Goal: Information Seeking & Learning: Understand process/instructions

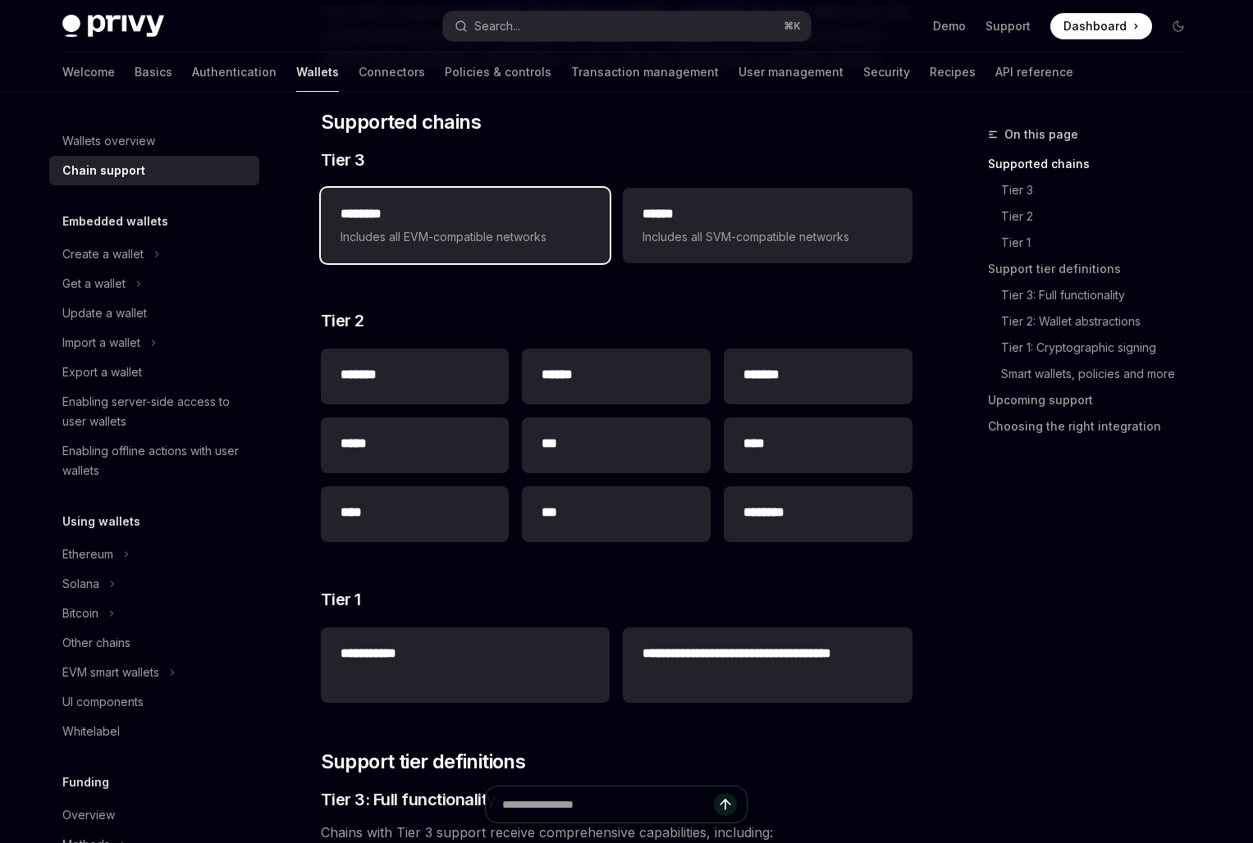
scroll to position [206, 0]
click at [525, 236] on span "Includes all EVM-compatible networks" at bounding box center [464, 237] width 249 height 20
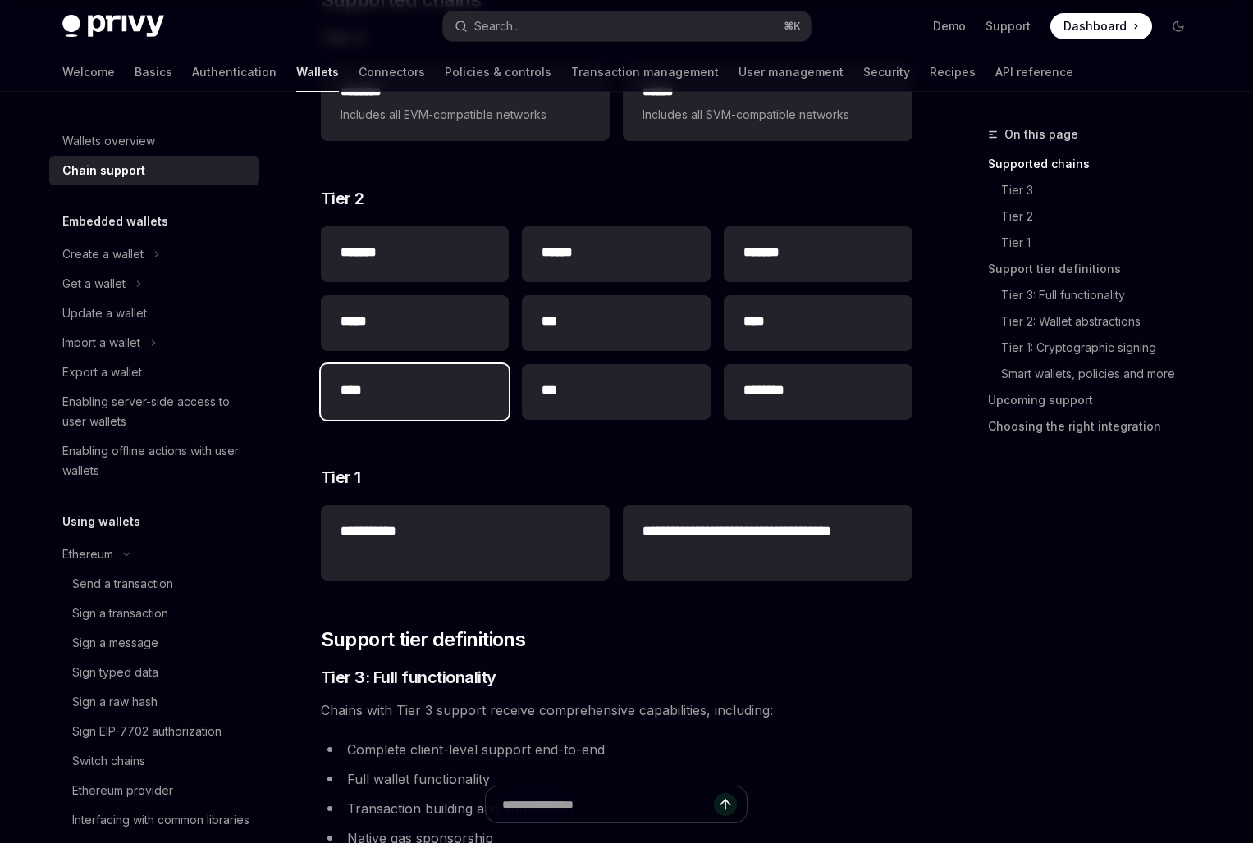
scroll to position [192, 0]
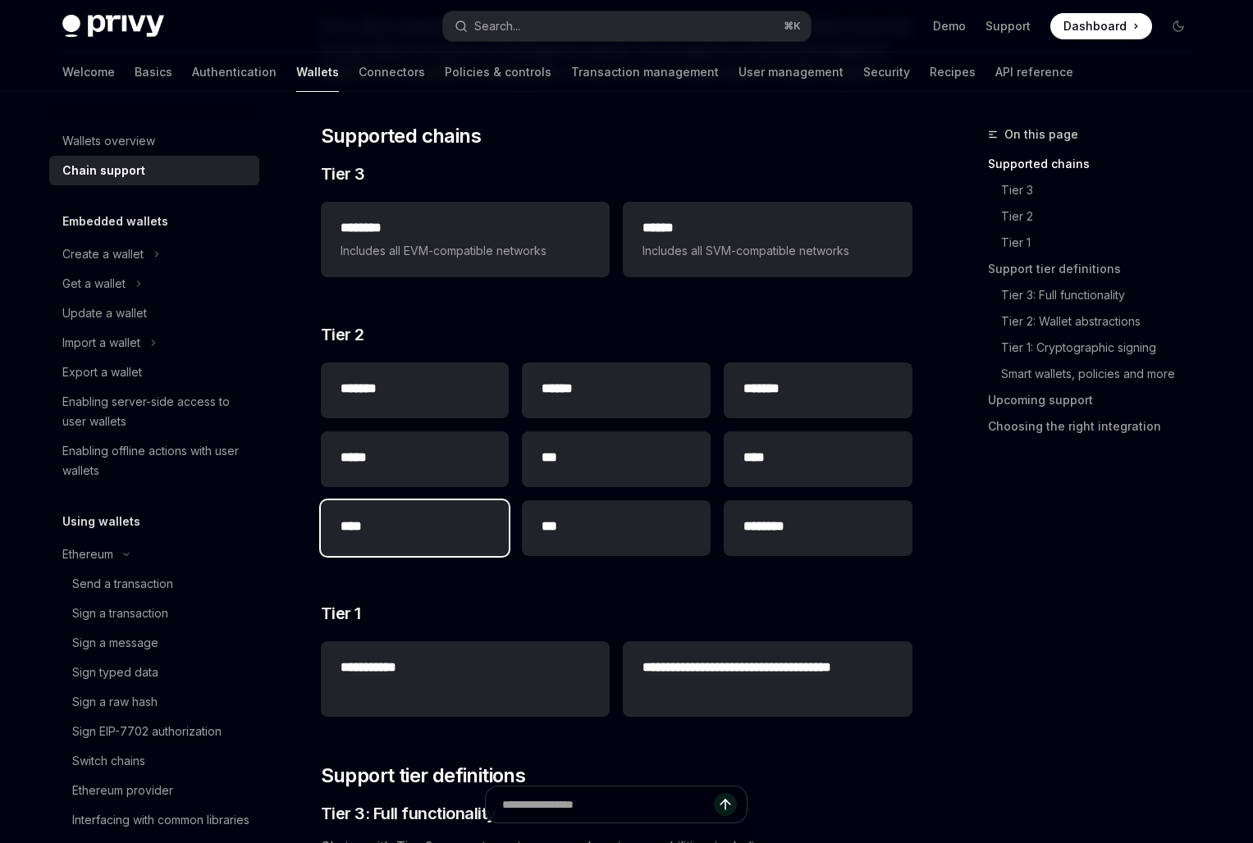
click at [448, 546] on div "****" at bounding box center [415, 528] width 189 height 56
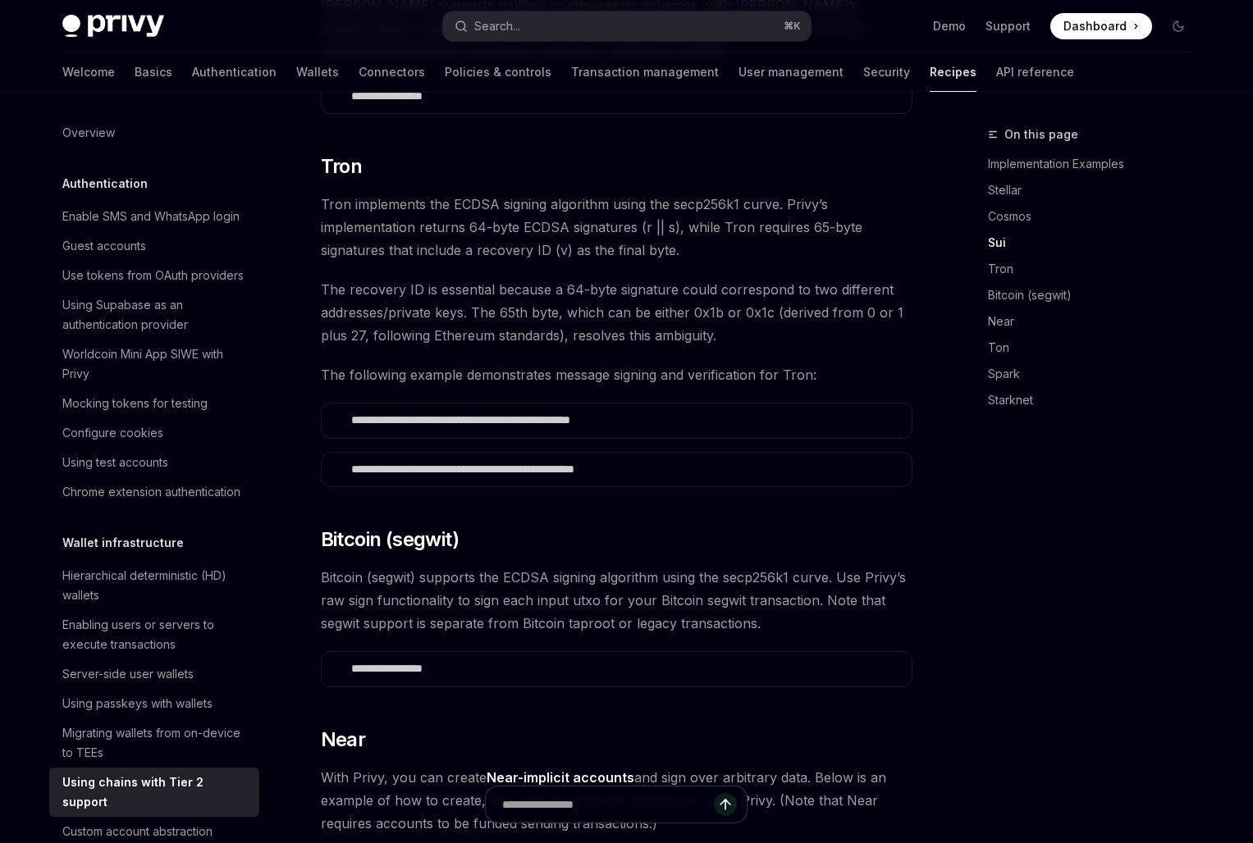
scroll to position [901, 0]
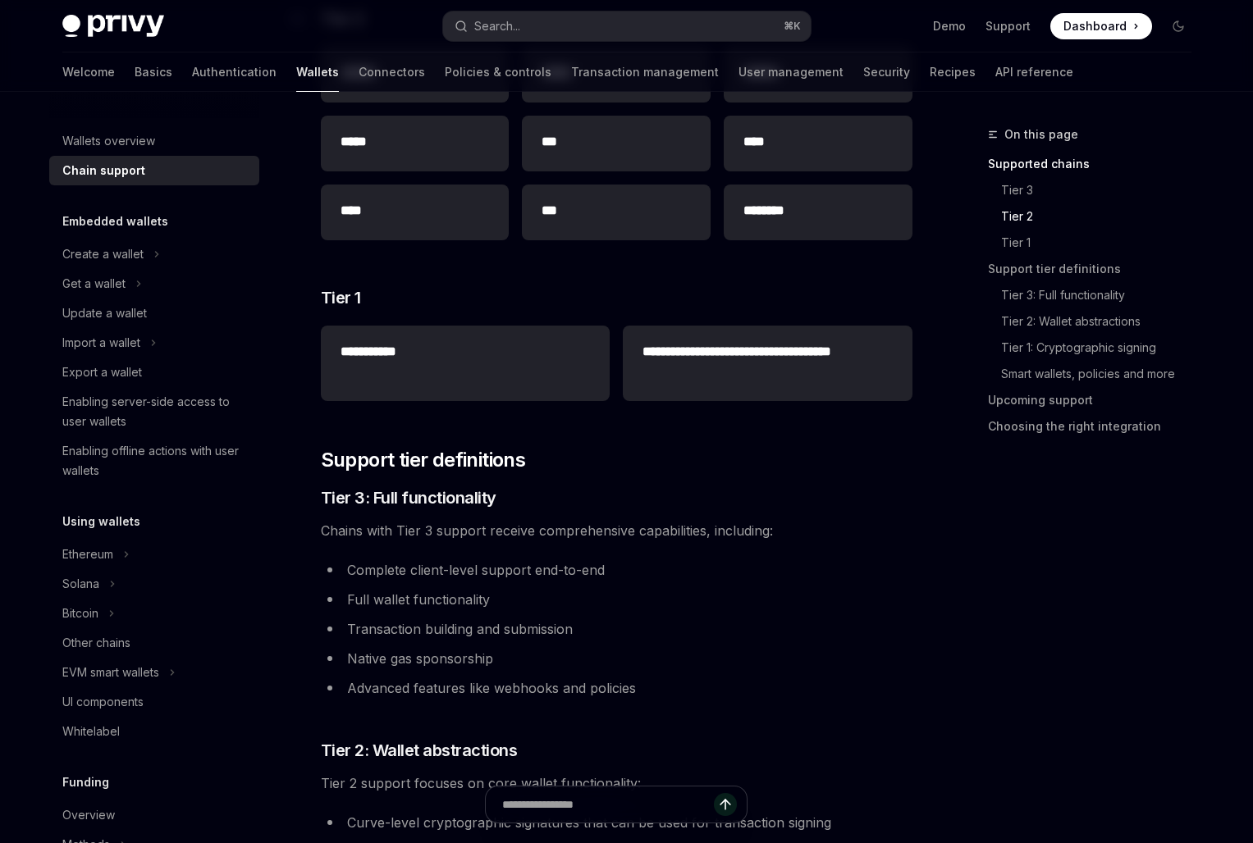
scroll to position [477, 0]
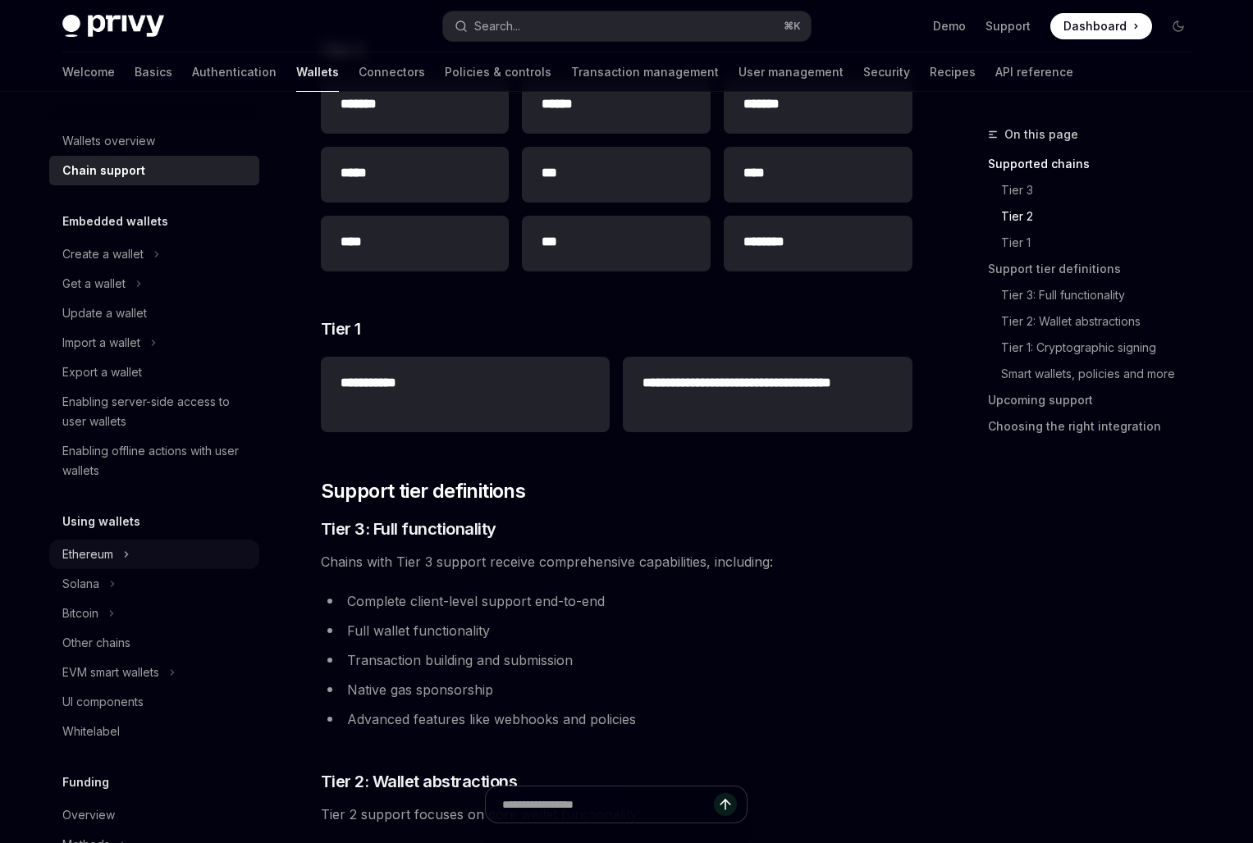
click at [126, 555] on icon at bounding box center [126, 555] width 7 height 20
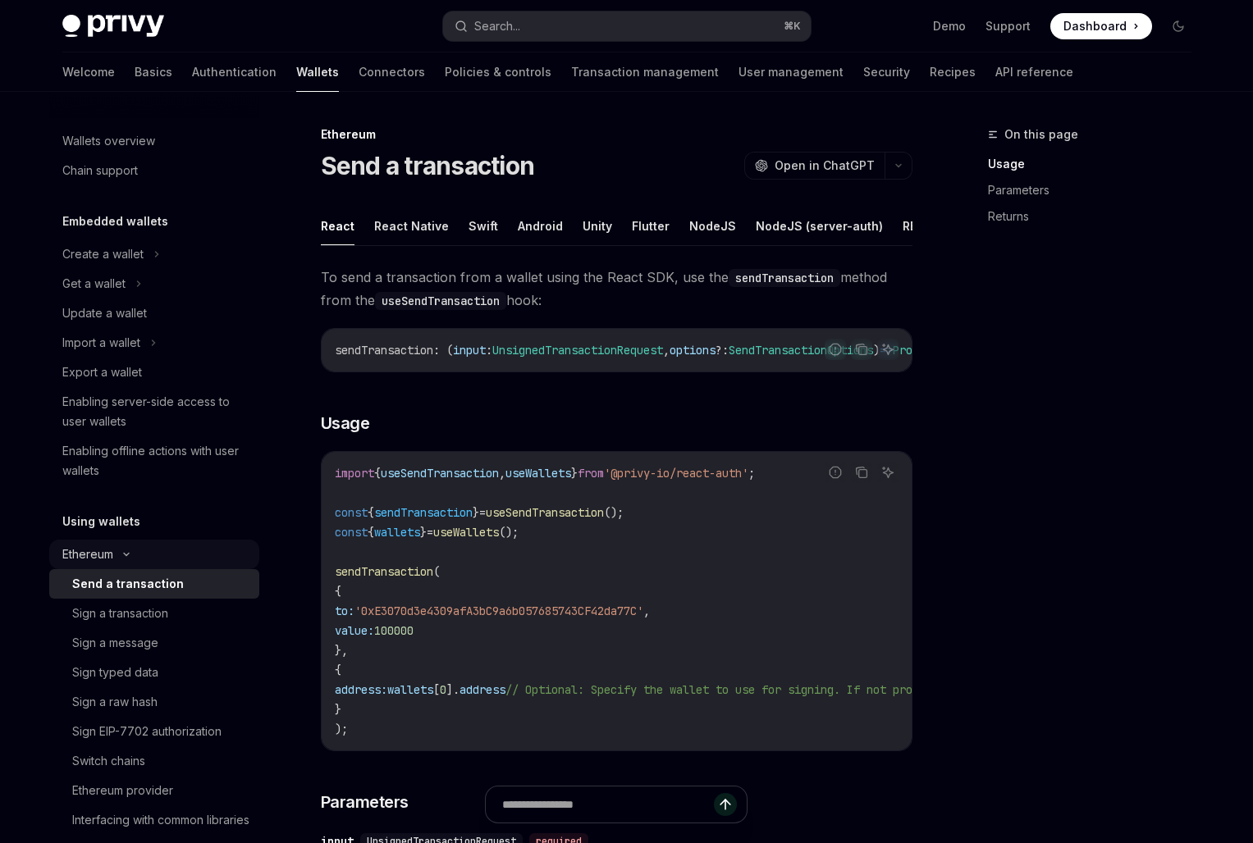
click at [129, 554] on icon at bounding box center [126, 554] width 20 height 7
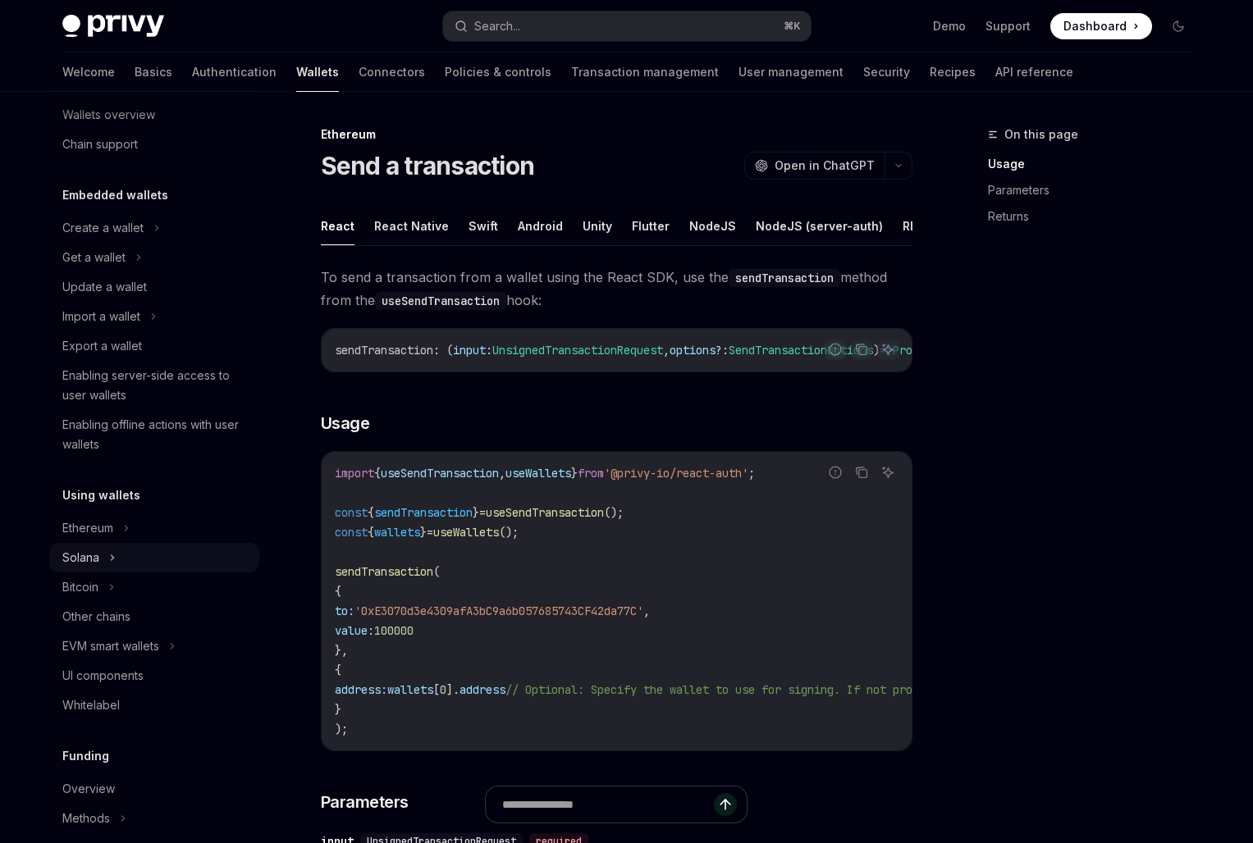
scroll to position [30, 0]
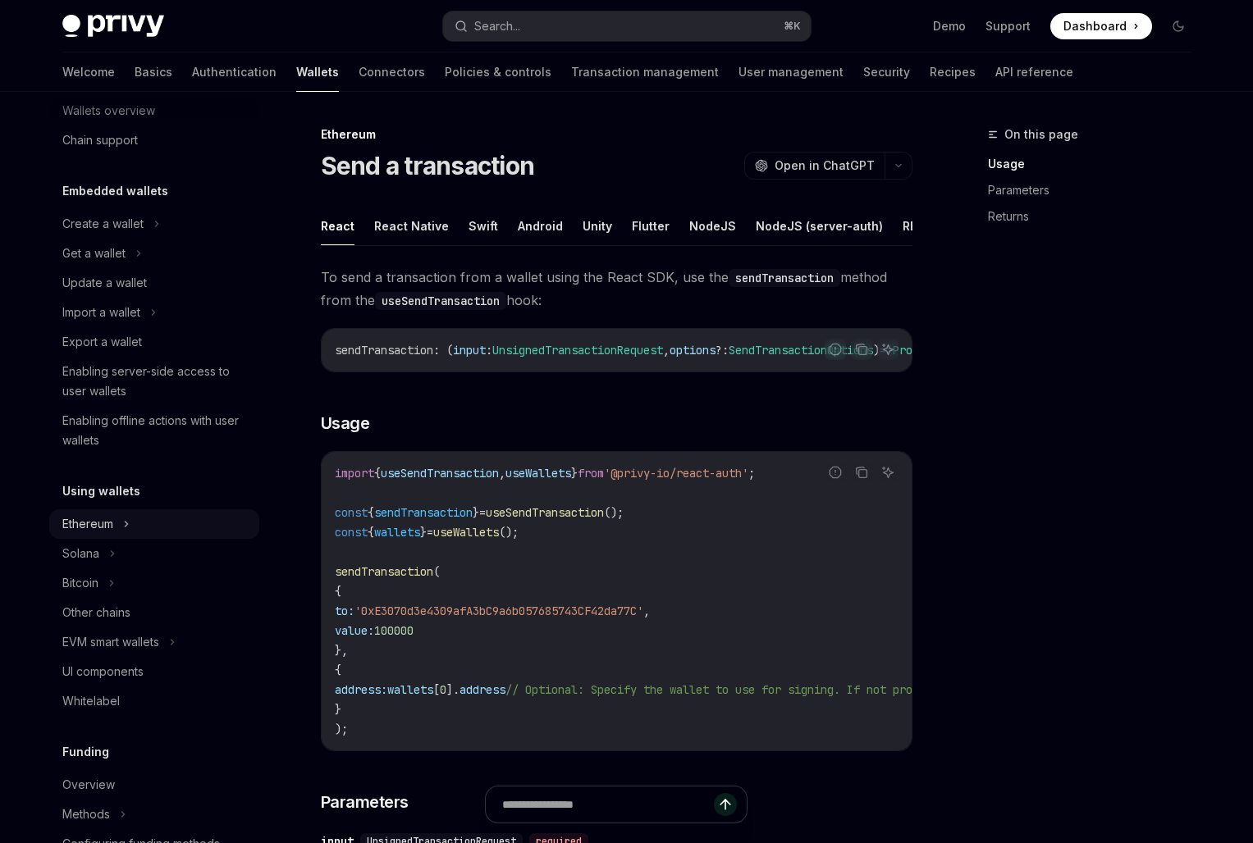
click at [126, 524] on icon at bounding box center [126, 524] width 7 height 20
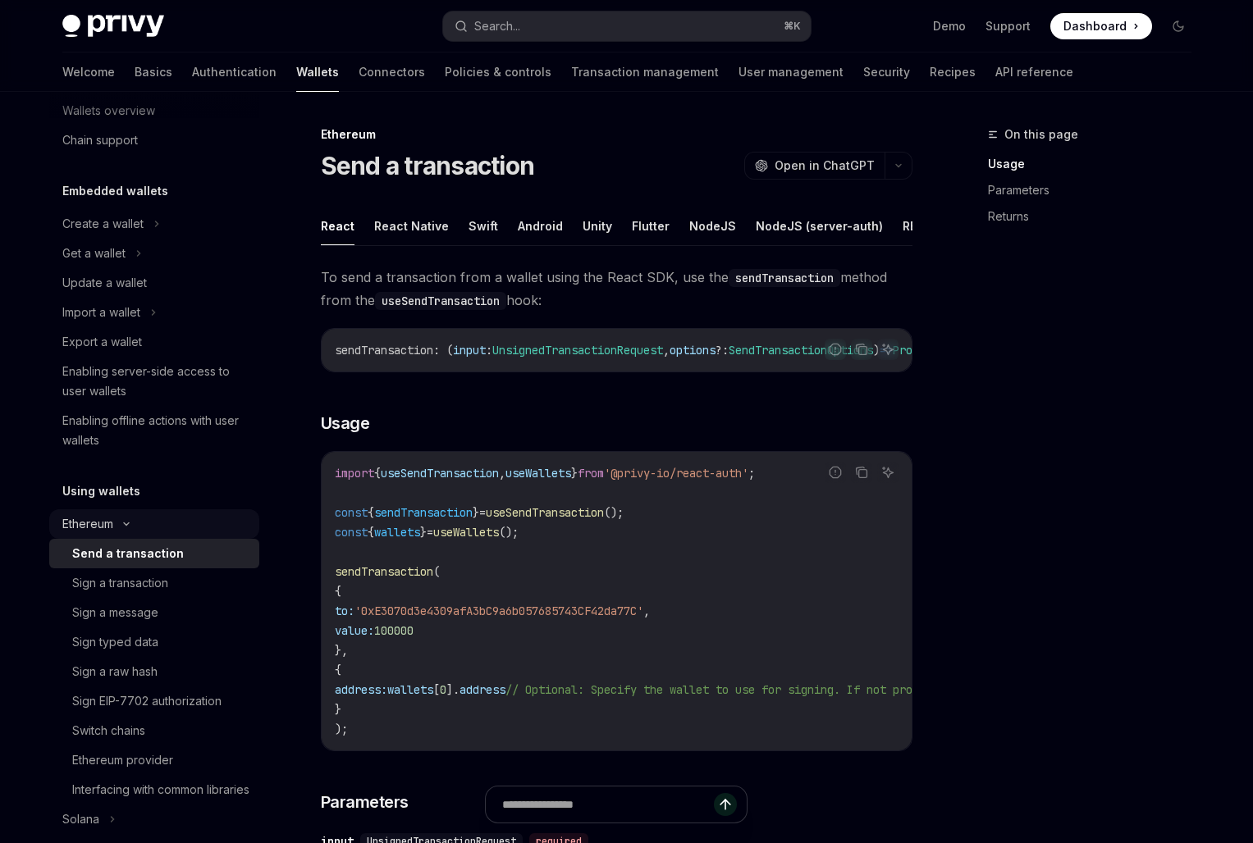
click at [126, 524] on icon at bounding box center [126, 524] width 5 height 2
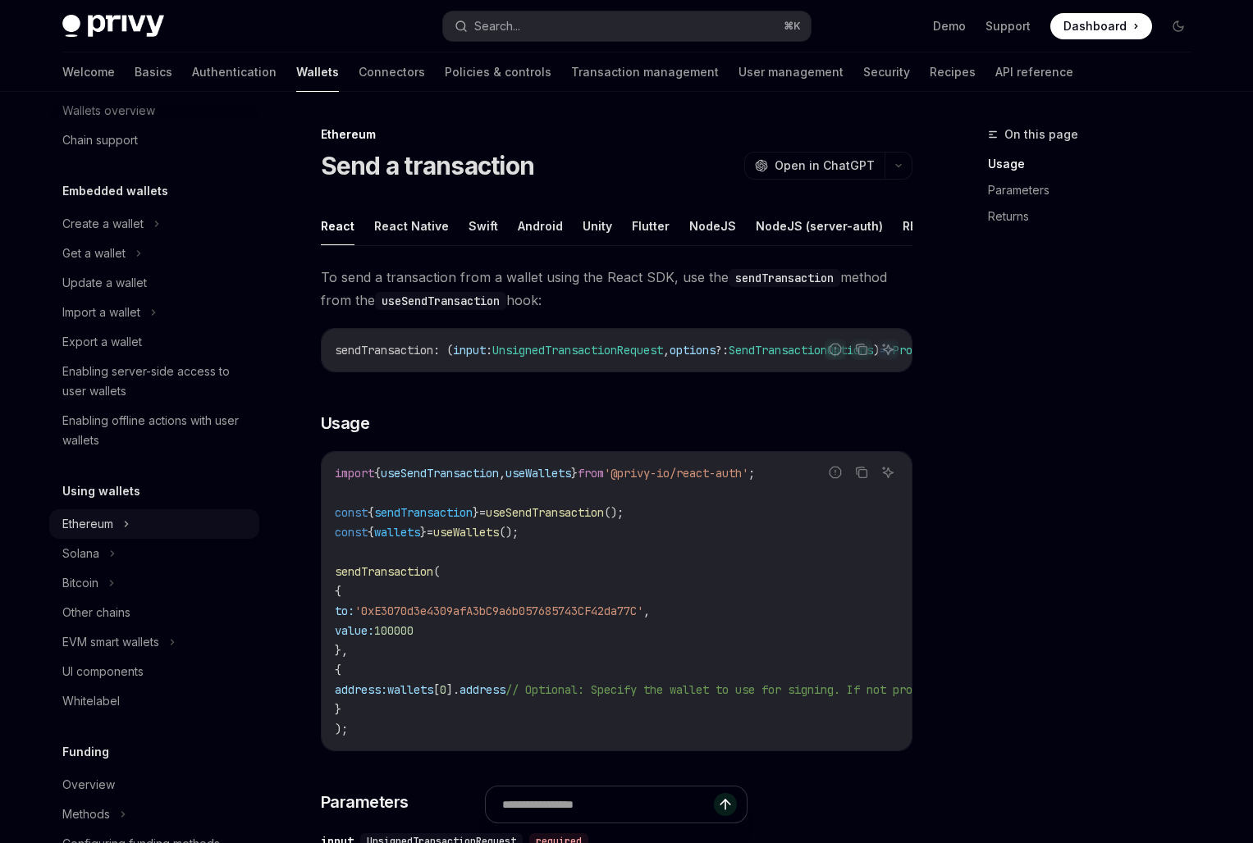
click at [140, 529] on div "Ethereum" at bounding box center [154, 524] width 210 height 30
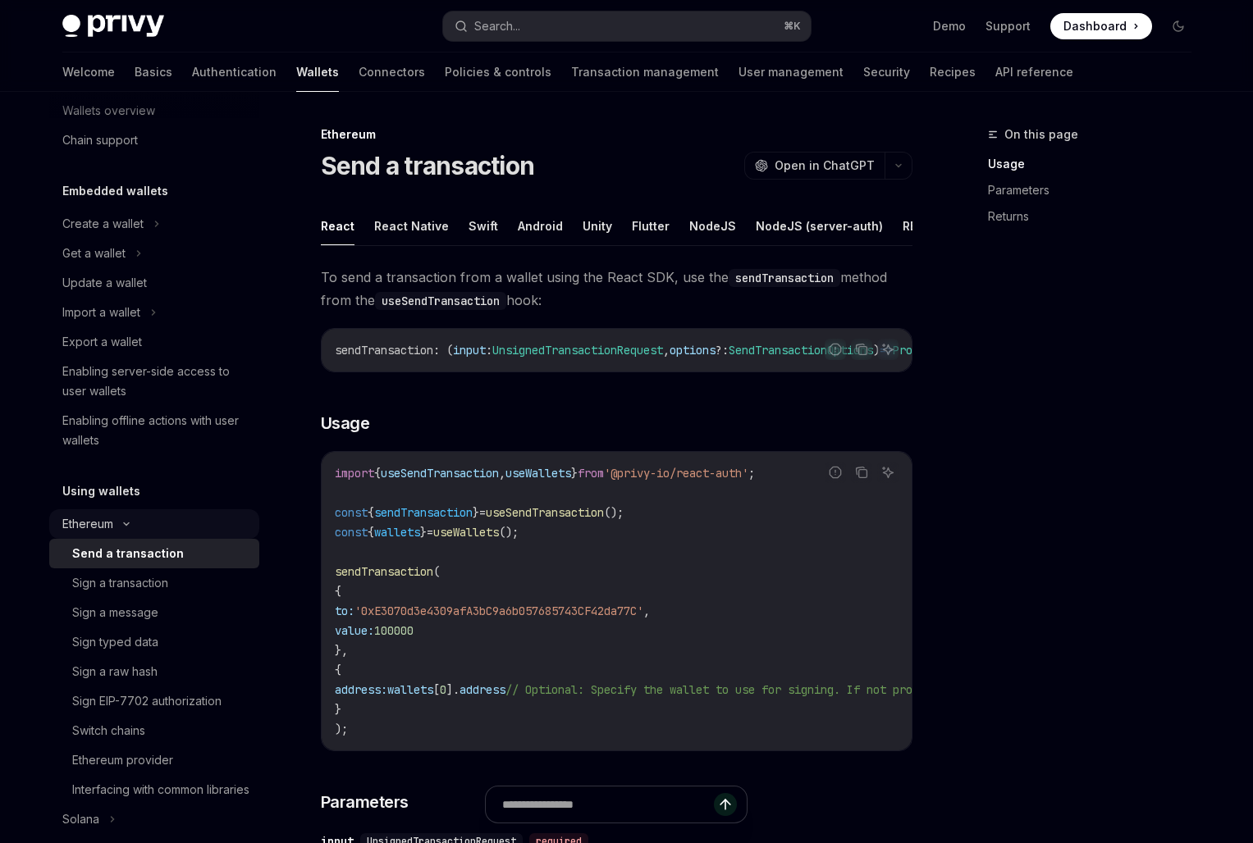
click at [130, 524] on icon at bounding box center [126, 524] width 20 height 7
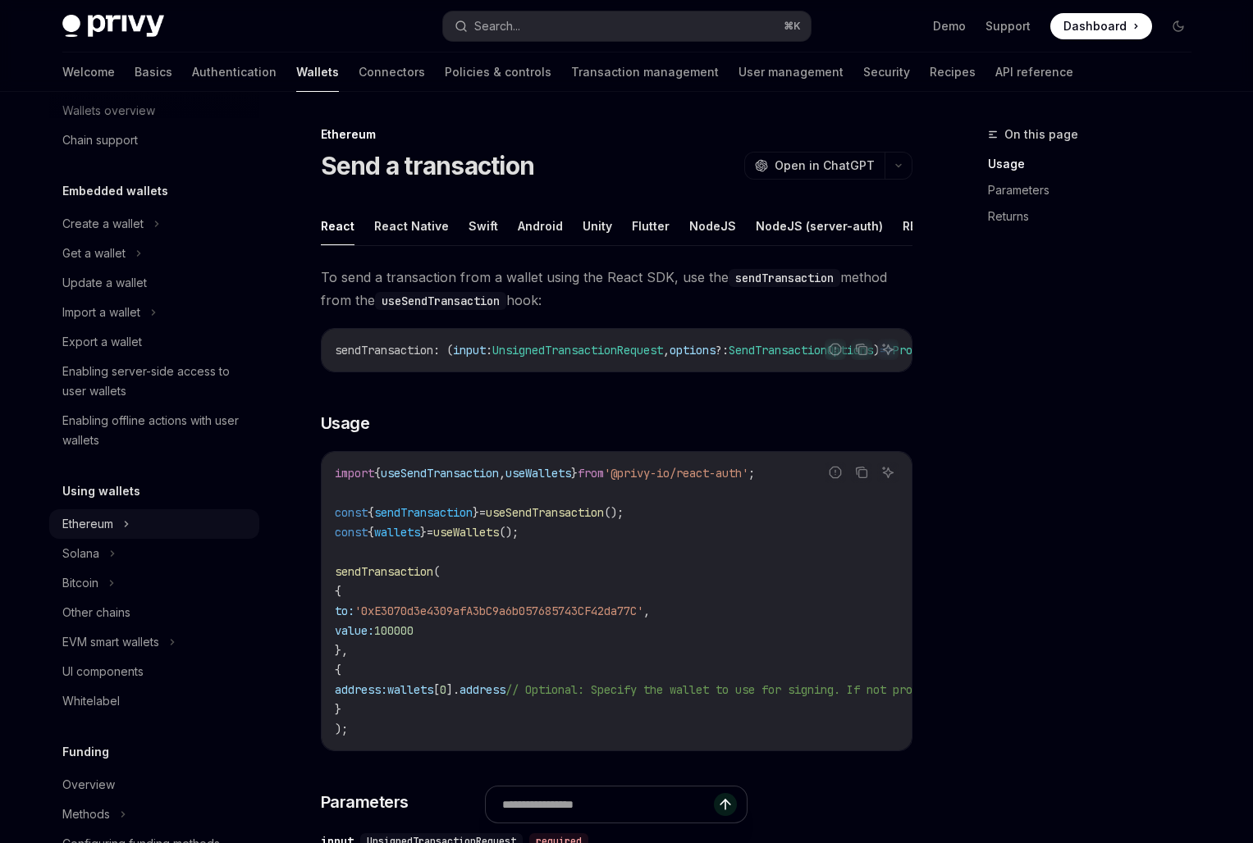
click at [130, 524] on div "Ethereum" at bounding box center [154, 524] width 210 height 30
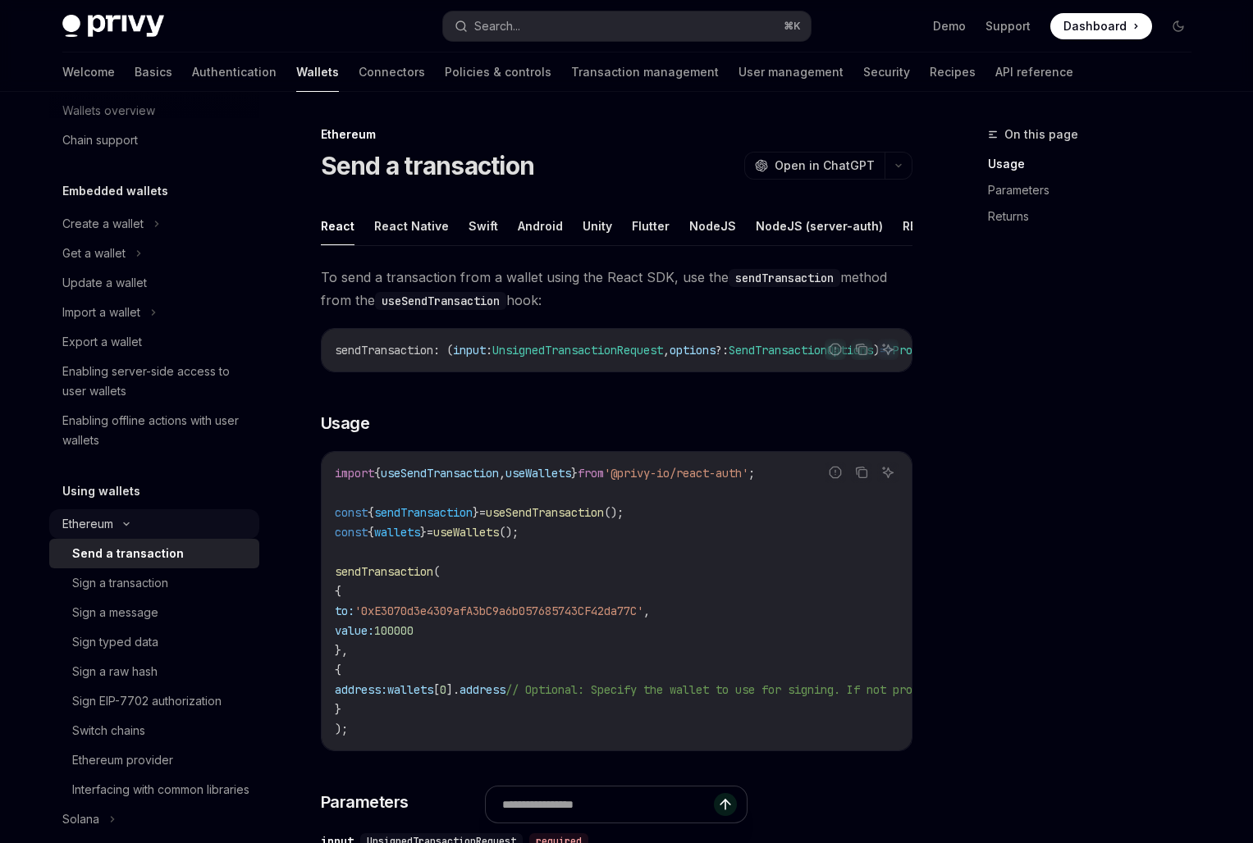
click at [130, 524] on icon at bounding box center [126, 524] width 20 height 7
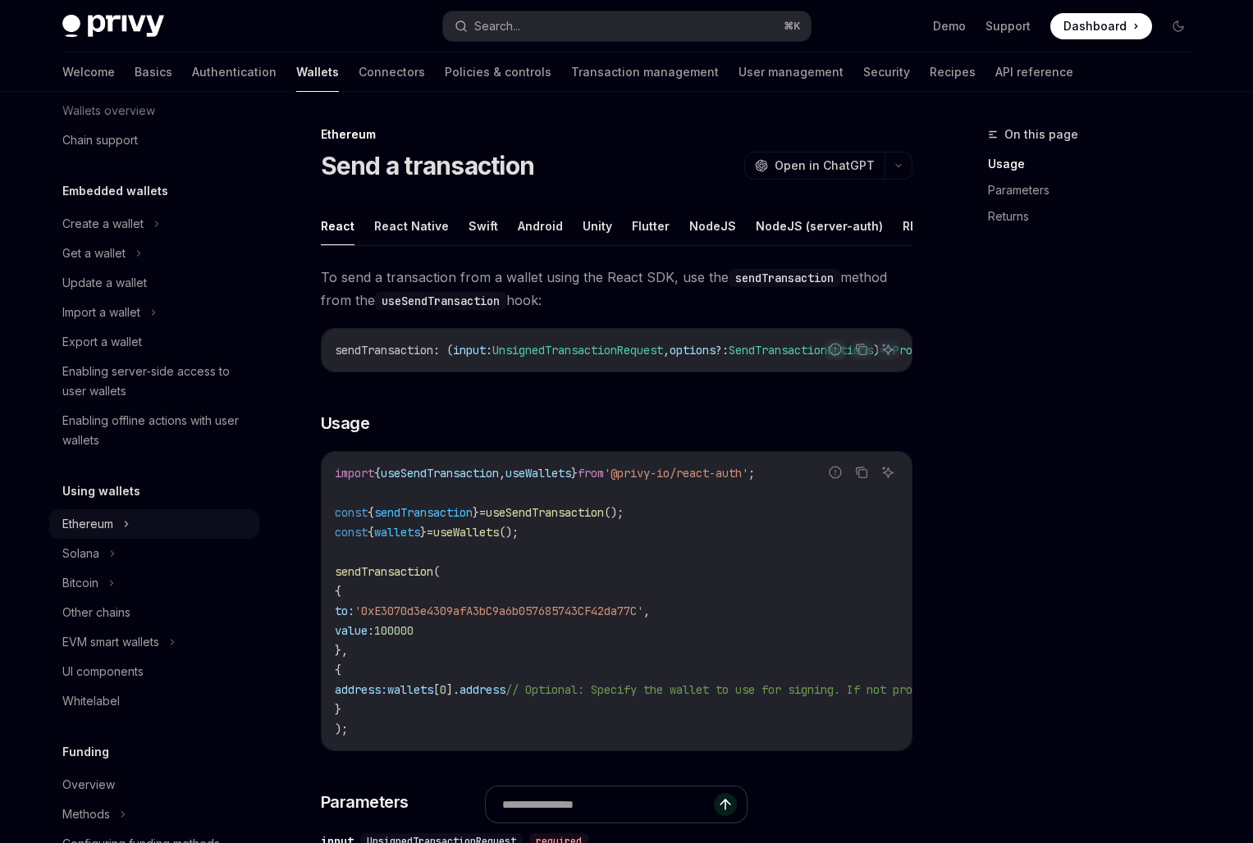
click at [130, 525] on div "Ethereum" at bounding box center [154, 524] width 210 height 30
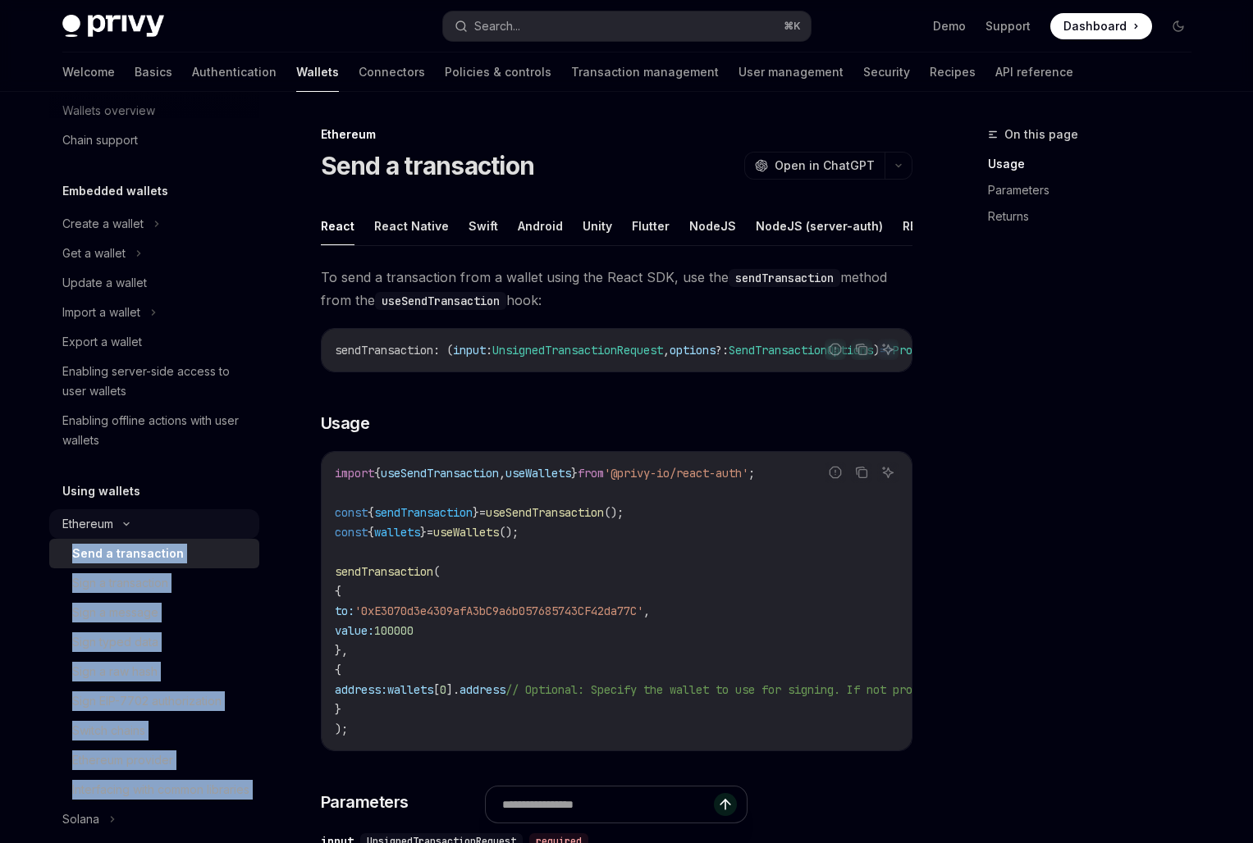
click at [130, 525] on icon at bounding box center [126, 524] width 20 height 7
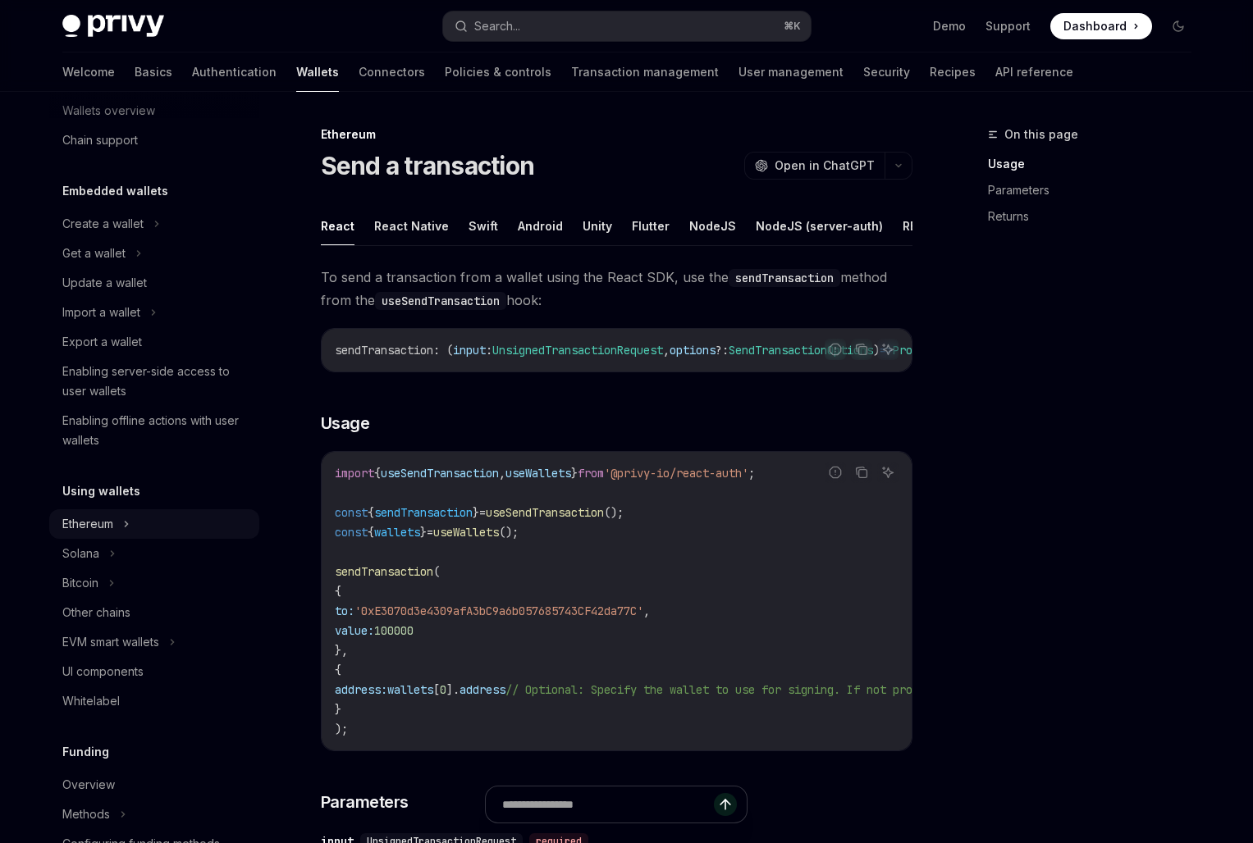
click at [136, 520] on div "Ethereum" at bounding box center [154, 524] width 210 height 30
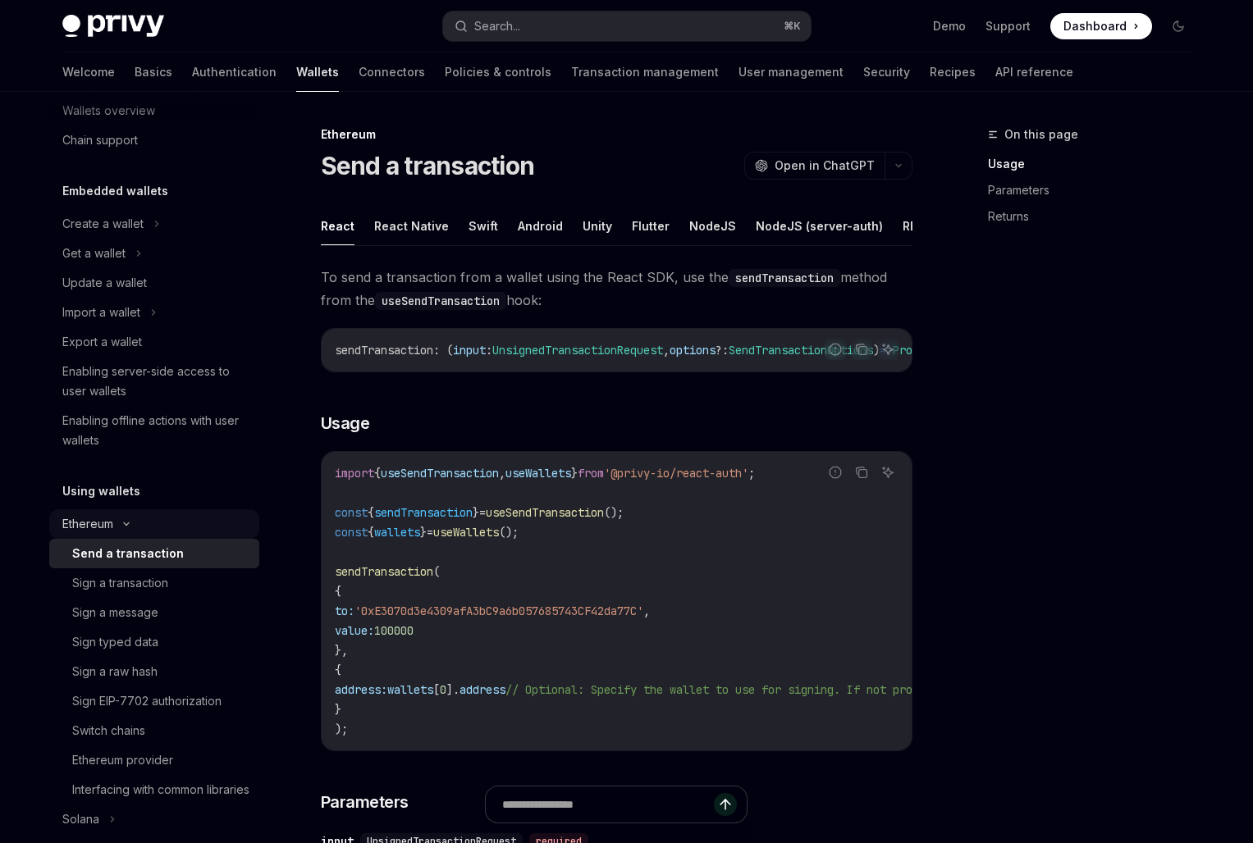
click at [131, 520] on div "Ethereum" at bounding box center [154, 524] width 210 height 30
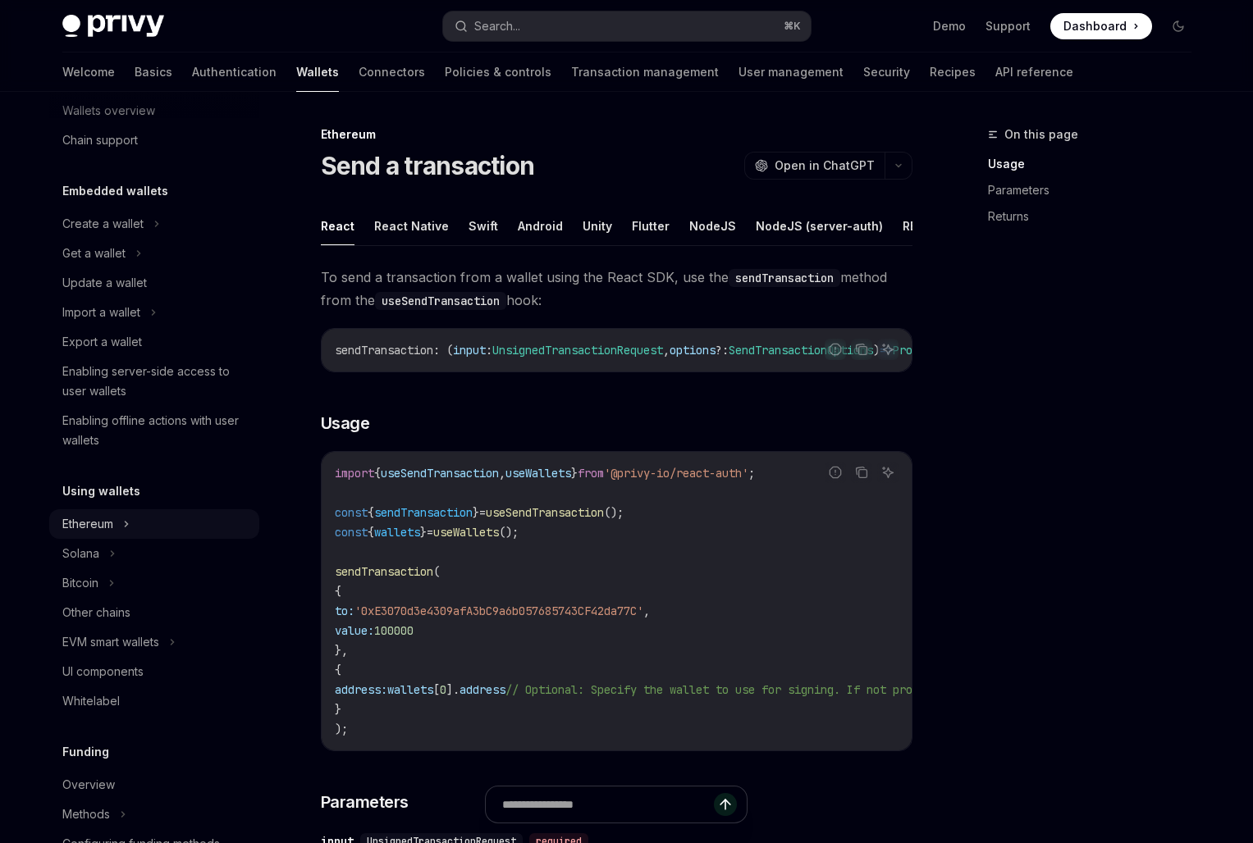
click at [131, 520] on div "Ethereum" at bounding box center [154, 524] width 210 height 30
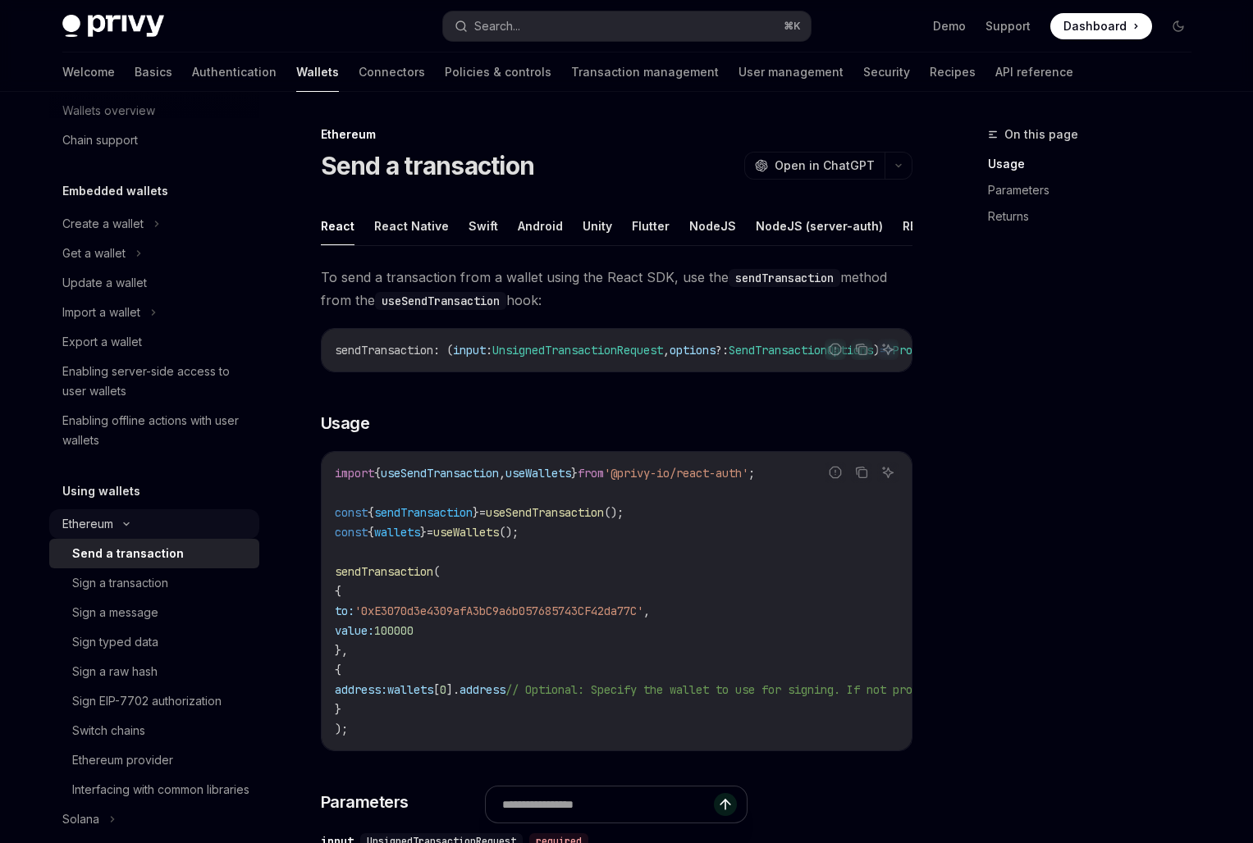
click at [131, 520] on div "Ethereum" at bounding box center [154, 524] width 210 height 30
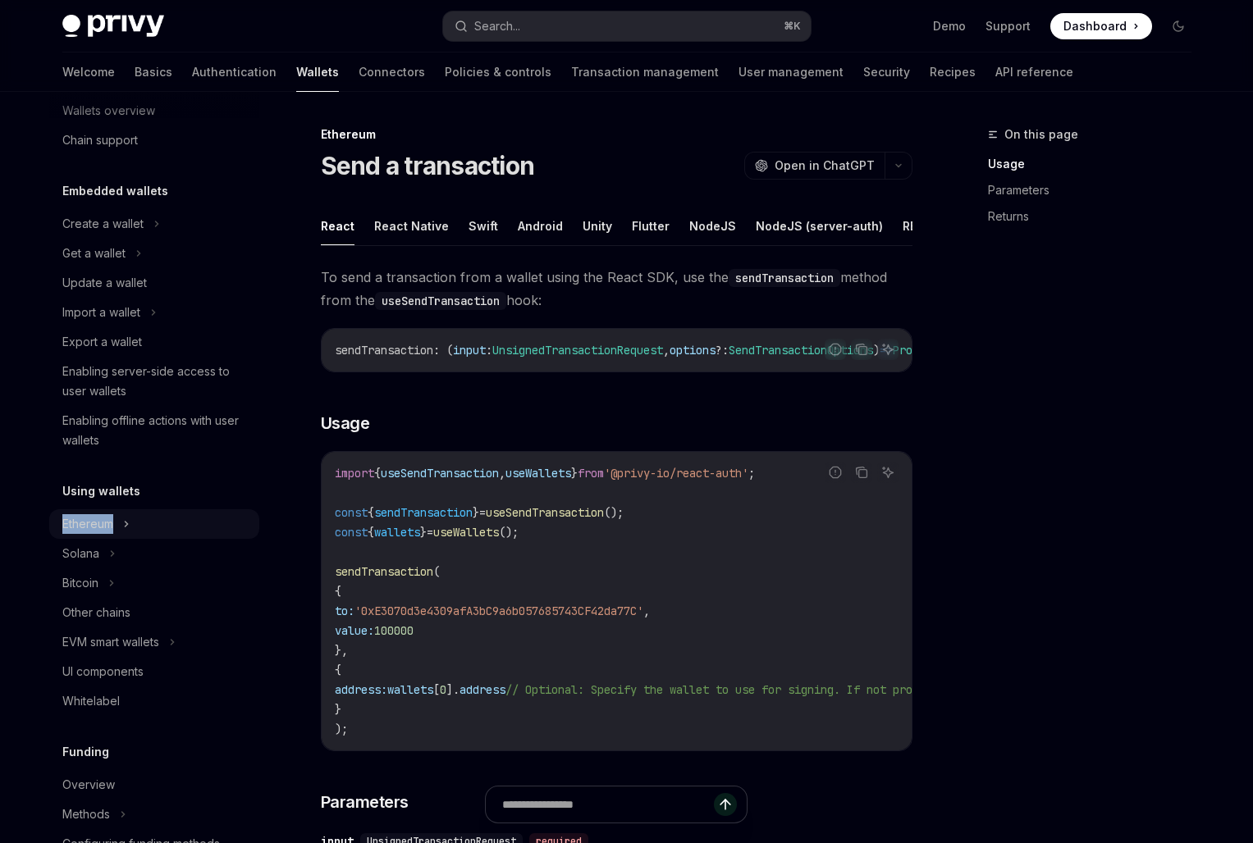
click at [135, 523] on div "Ethereum" at bounding box center [154, 524] width 210 height 30
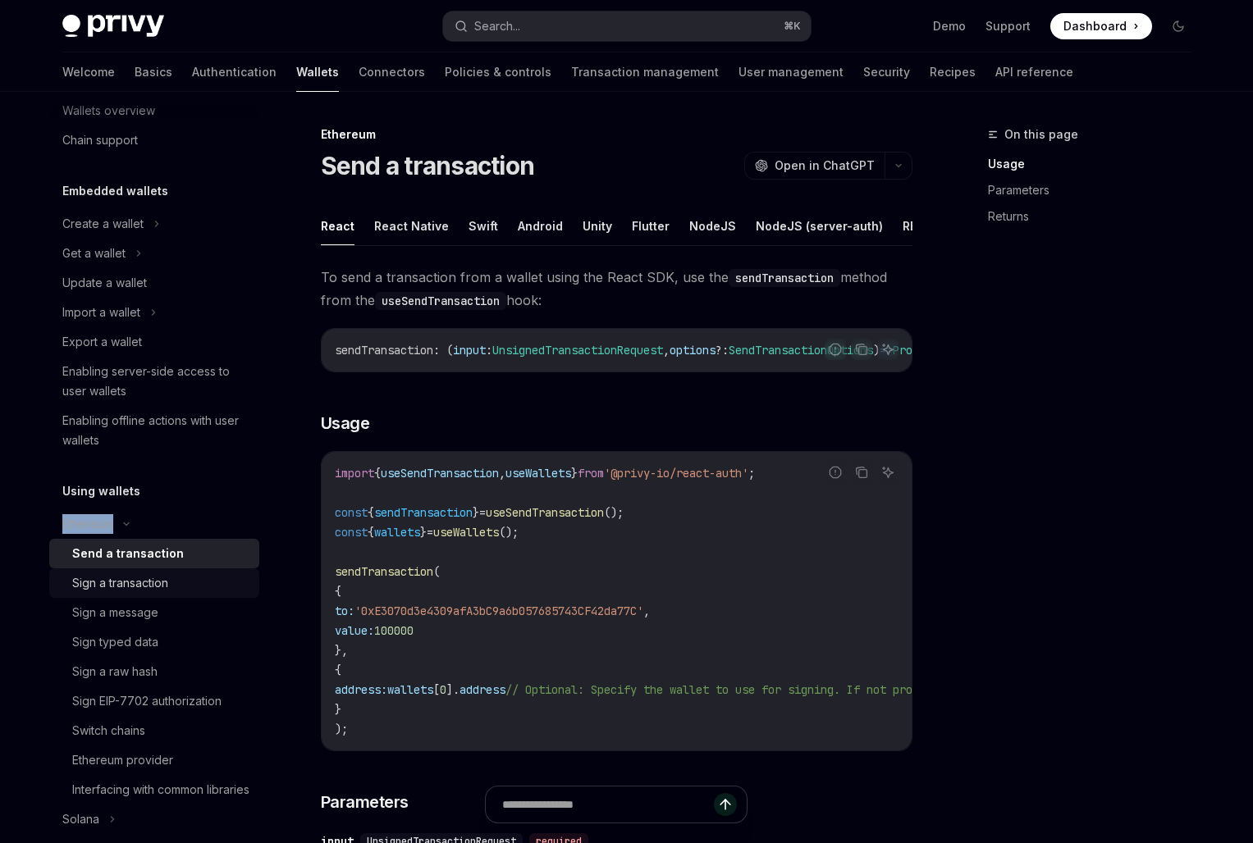
click at [144, 584] on div "Sign a transaction" at bounding box center [120, 583] width 96 height 20
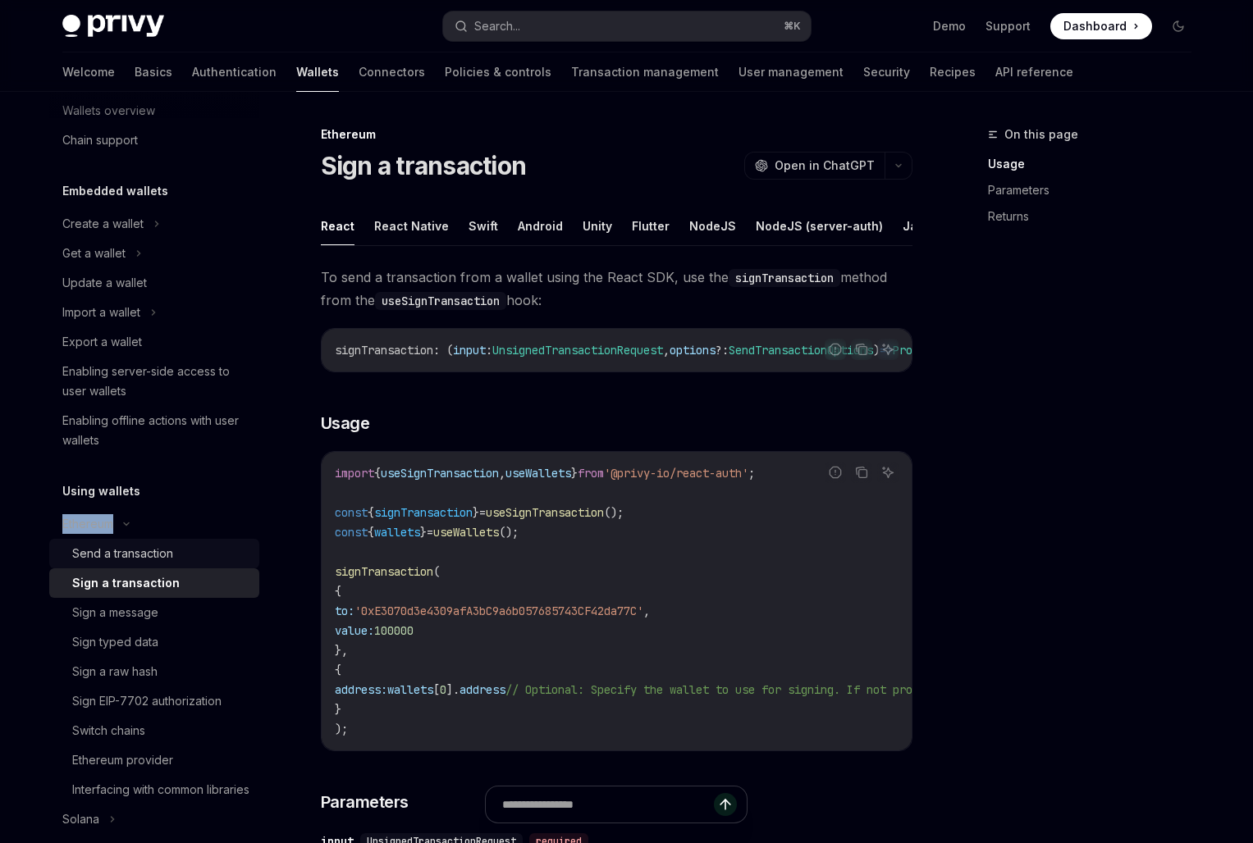
click at [144, 559] on div "Send a transaction" at bounding box center [122, 554] width 101 height 20
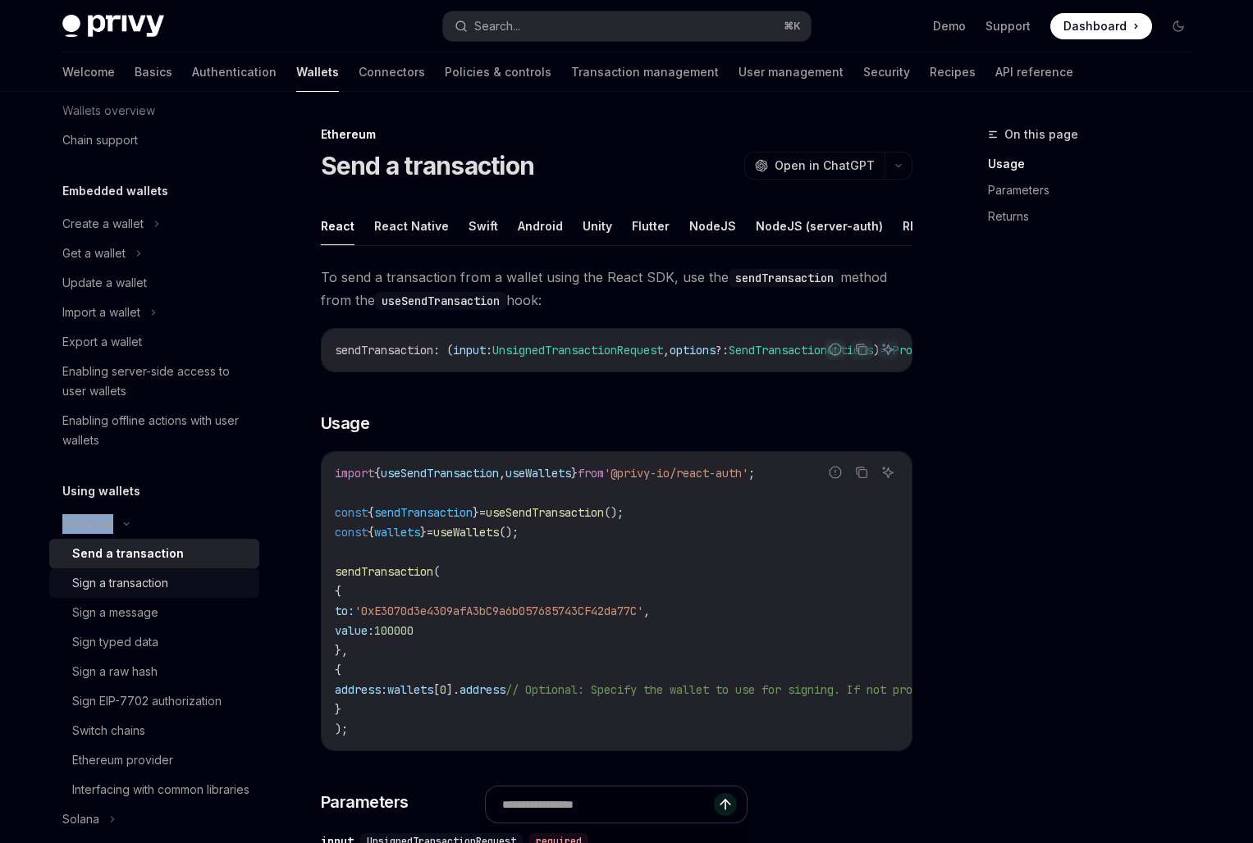
click at [136, 582] on div "Sign a transaction" at bounding box center [120, 583] width 96 height 20
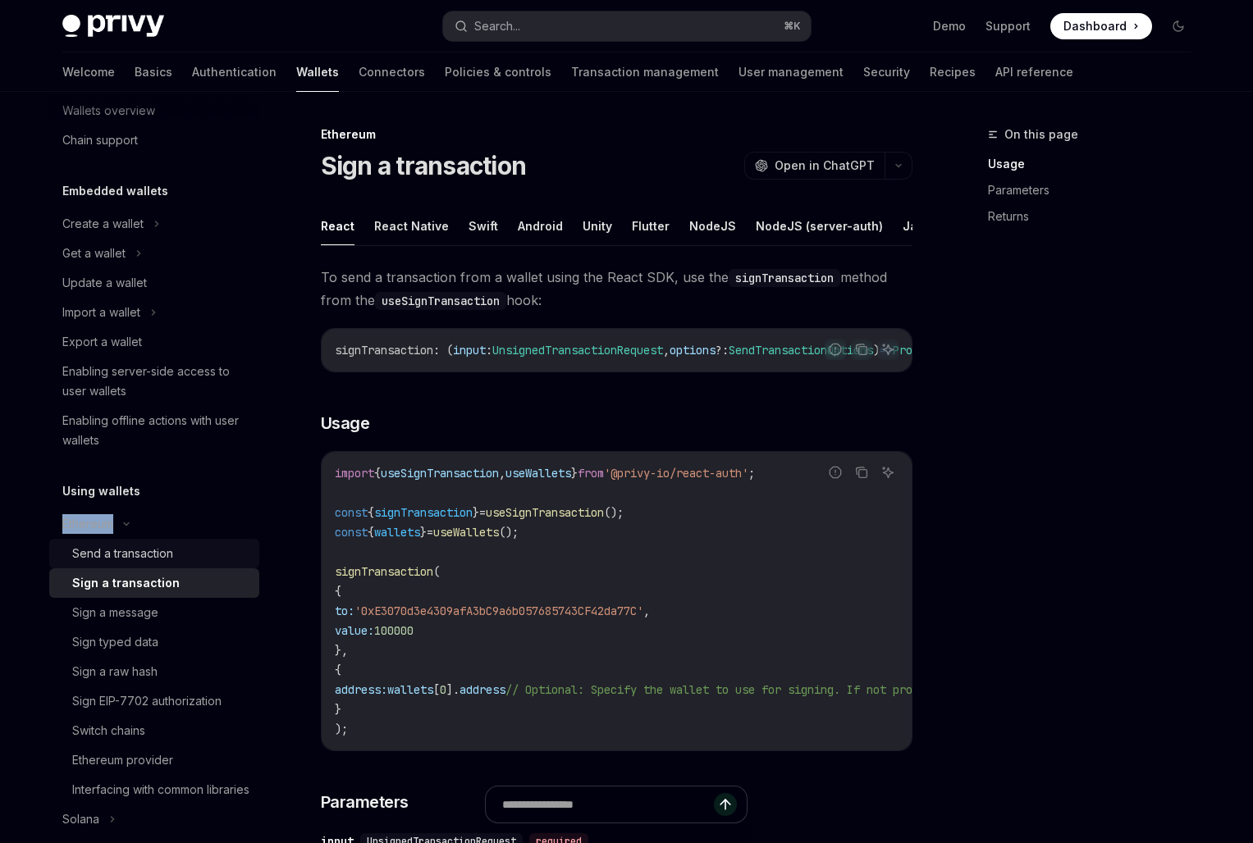
click at [163, 544] on div "Send a transaction" at bounding box center [122, 554] width 101 height 20
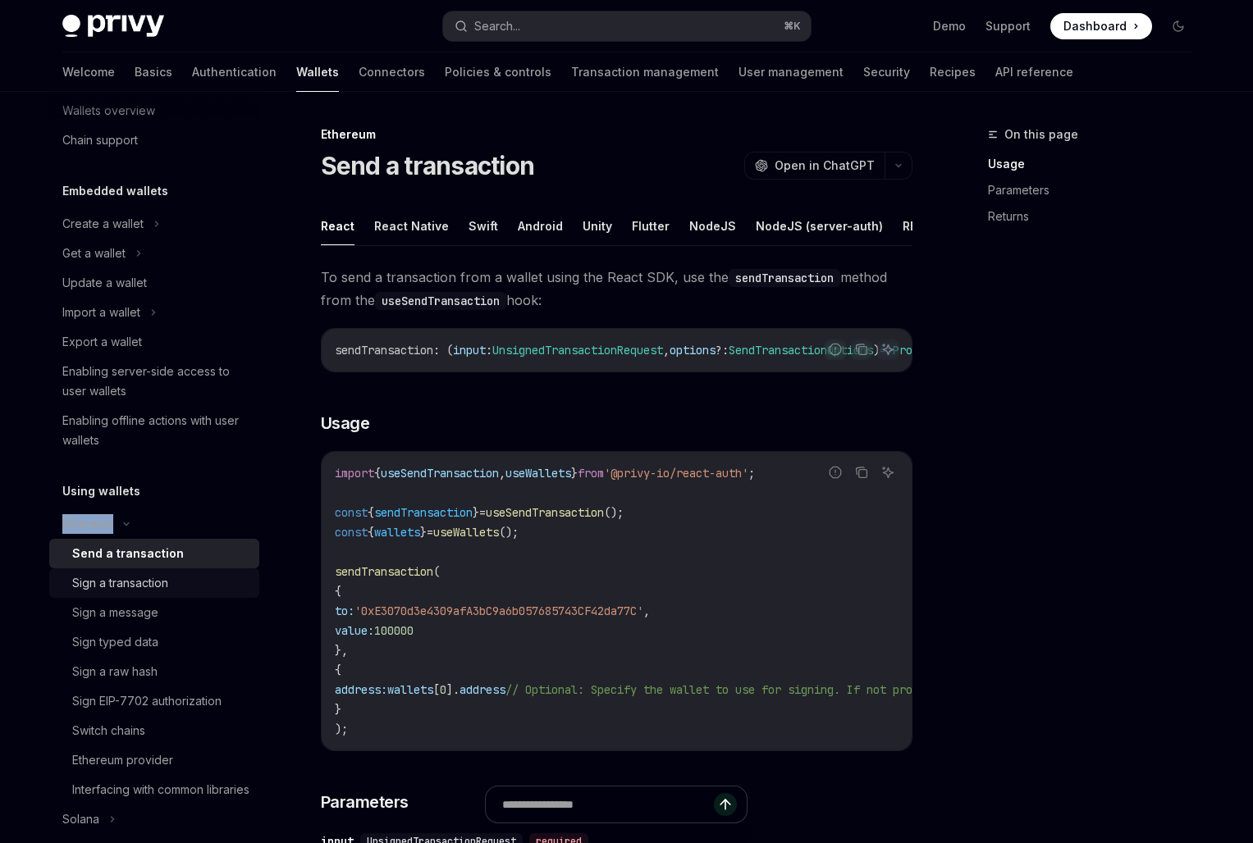
click at [137, 588] on div "Sign a transaction" at bounding box center [120, 583] width 96 height 20
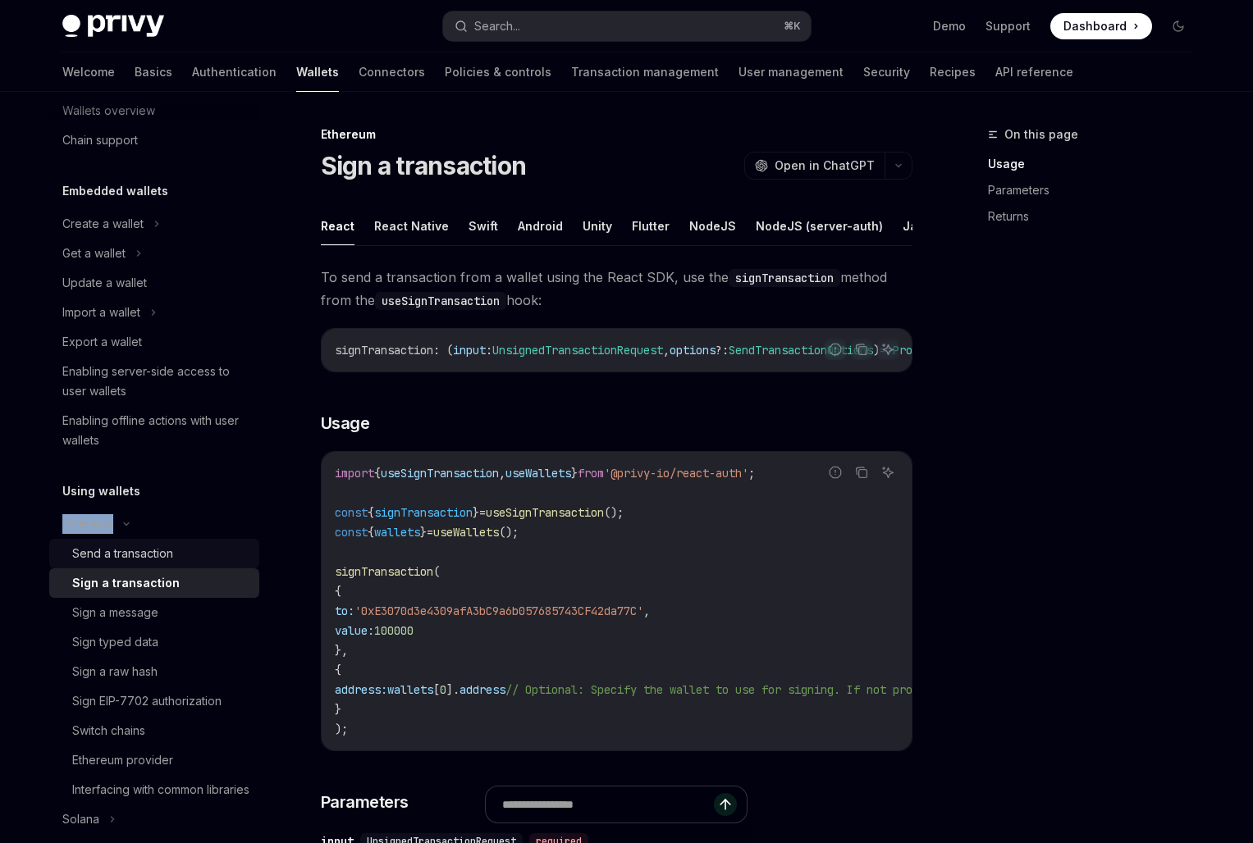
click at [142, 561] on div "Send a transaction" at bounding box center [122, 554] width 101 height 20
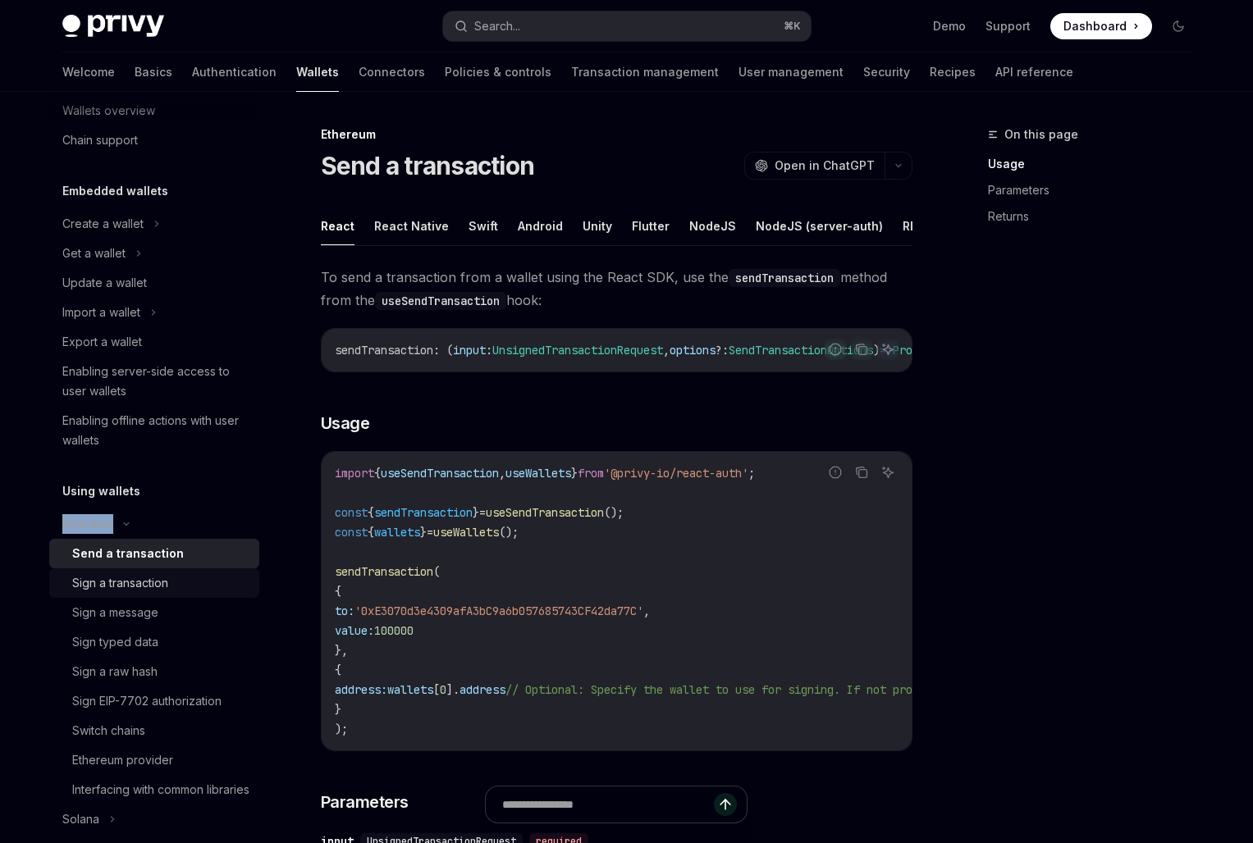
click at [131, 596] on link "Sign a transaction" at bounding box center [154, 584] width 210 height 30
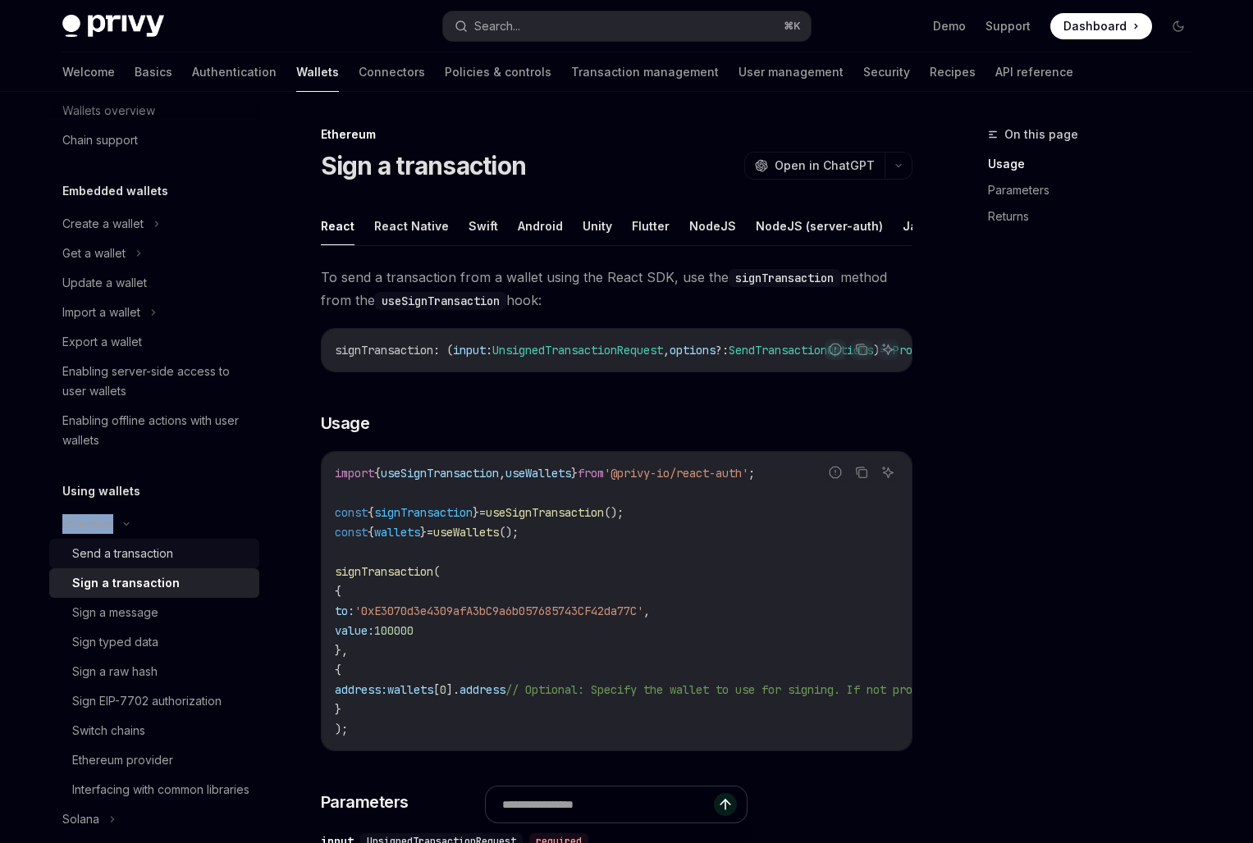
click at [143, 551] on div "Send a transaction" at bounding box center [122, 554] width 101 height 20
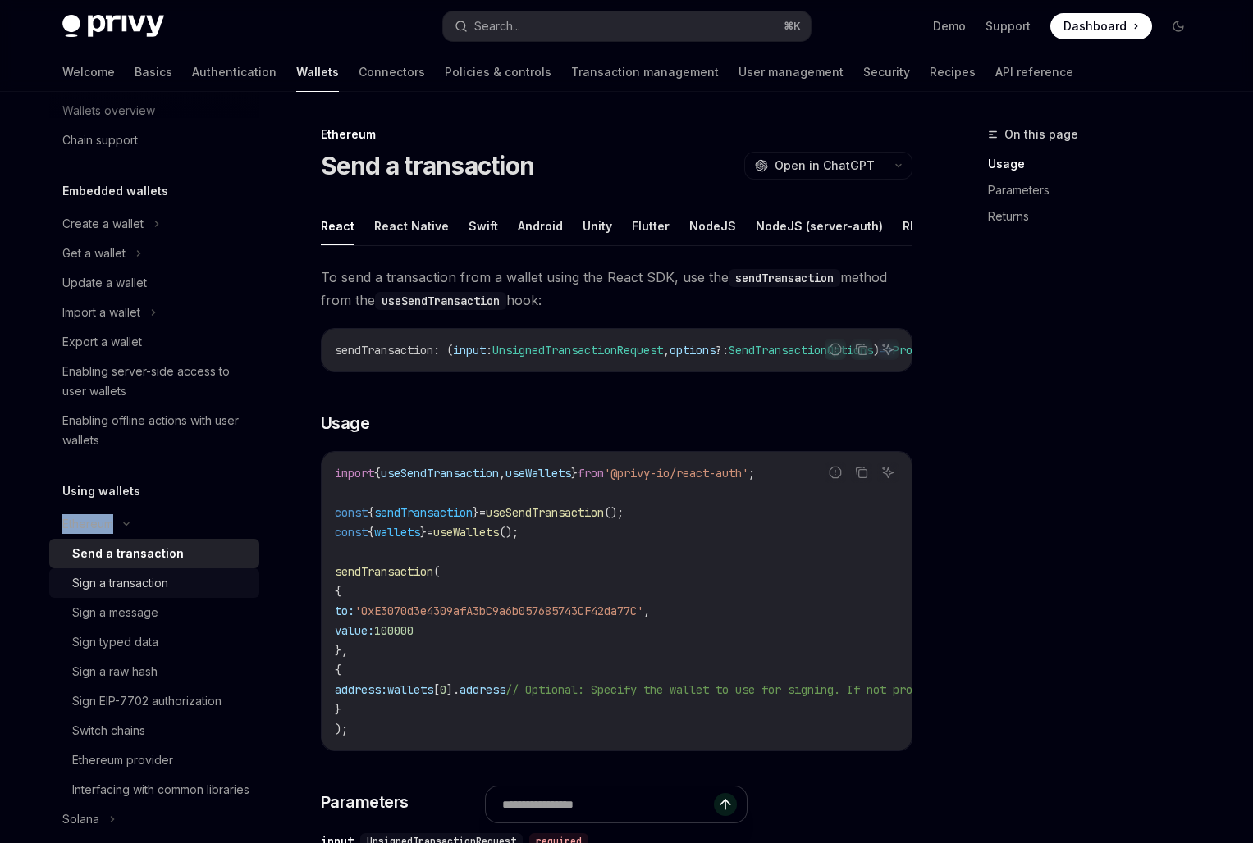
click at [135, 592] on div "Sign a transaction" at bounding box center [120, 583] width 96 height 20
type textarea "*"
